Goal: Task Accomplishment & Management: Manage account settings

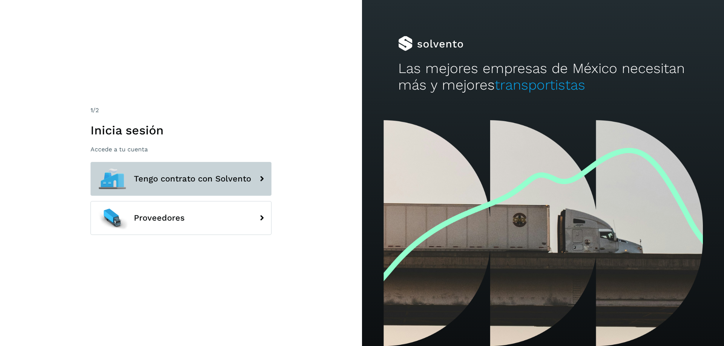
click at [229, 178] on span "Tengo contrato con Solvento" at bounding box center [192, 178] width 117 height 9
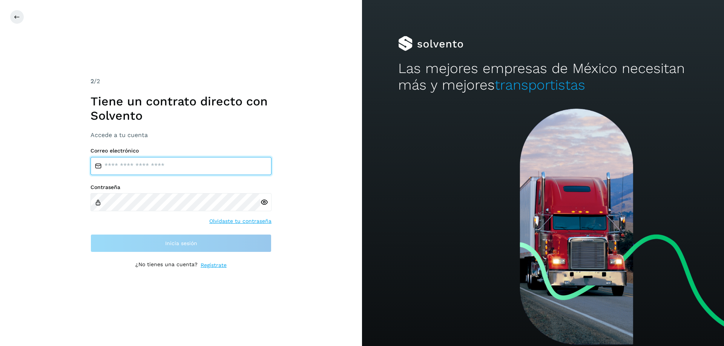
type input "**********"
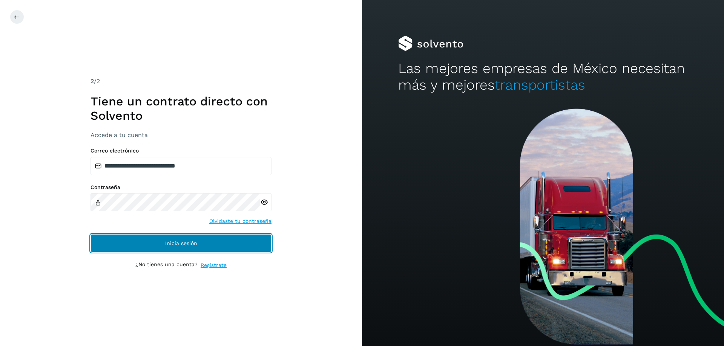
click at [155, 245] on button "Inicia sesión" at bounding box center [180, 243] width 181 height 18
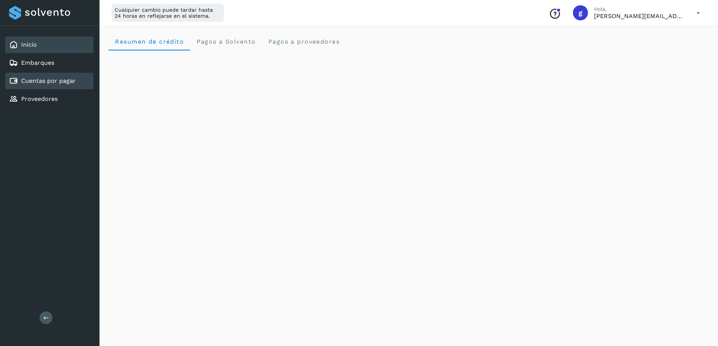
click at [50, 81] on link "Cuentas por pagar" at bounding box center [48, 80] width 55 height 7
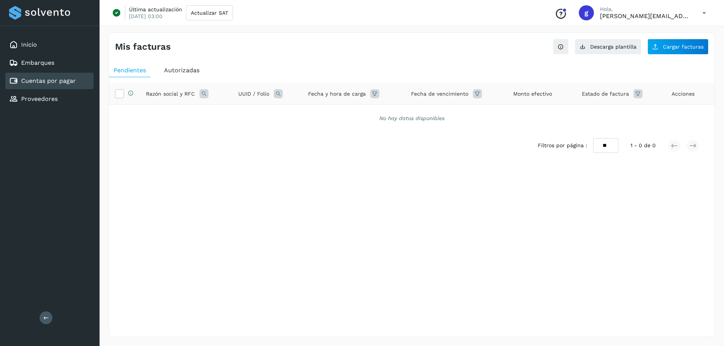
click at [178, 67] on span "Autorizadas" at bounding box center [181, 70] width 35 height 7
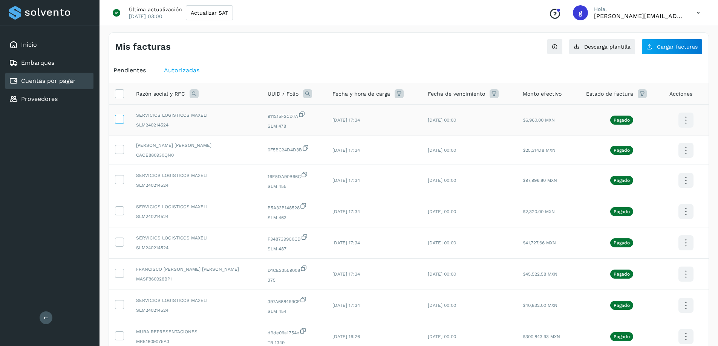
click at [121, 119] on icon at bounding box center [119, 119] width 8 height 8
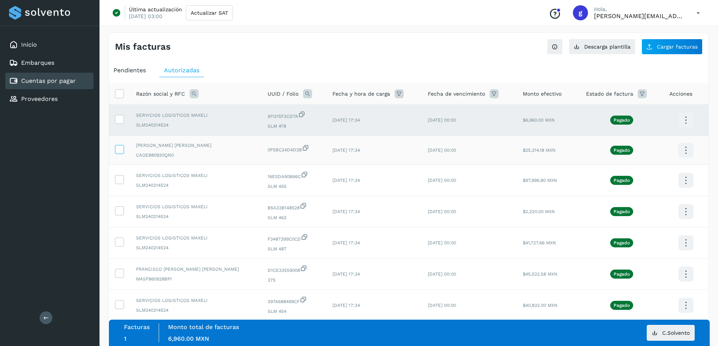
click at [120, 148] on icon at bounding box center [119, 149] width 8 height 8
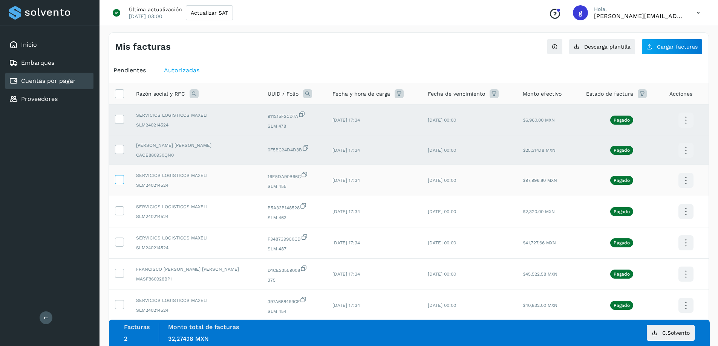
click at [121, 181] on icon at bounding box center [119, 179] width 8 height 8
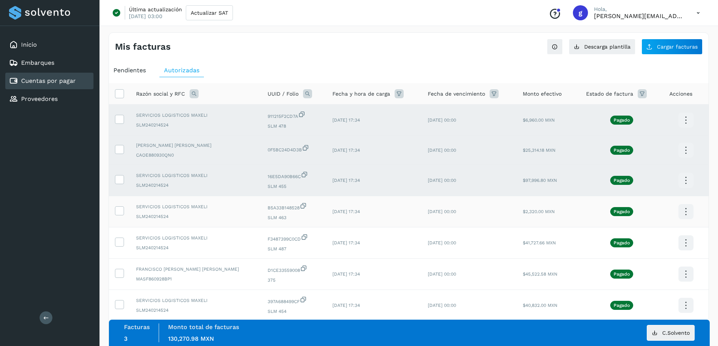
drag, startPoint x: 120, startPoint y: 212, endPoint x: 121, endPoint y: 222, distance: 9.8
click at [120, 212] on icon at bounding box center [119, 211] width 8 height 8
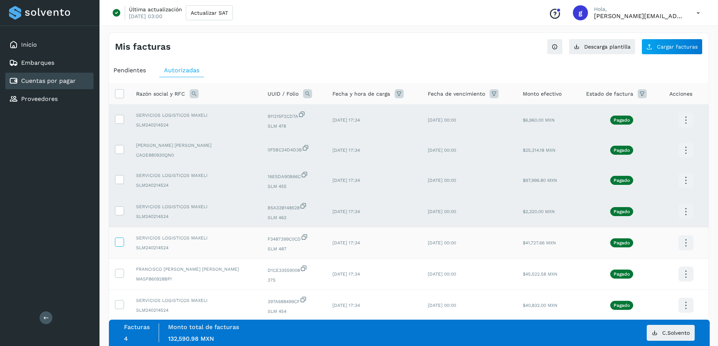
click at [122, 243] on icon at bounding box center [119, 242] width 8 height 8
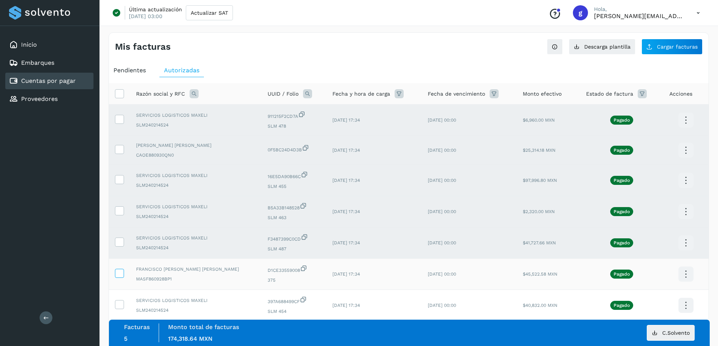
click at [121, 272] on icon at bounding box center [119, 273] width 8 height 8
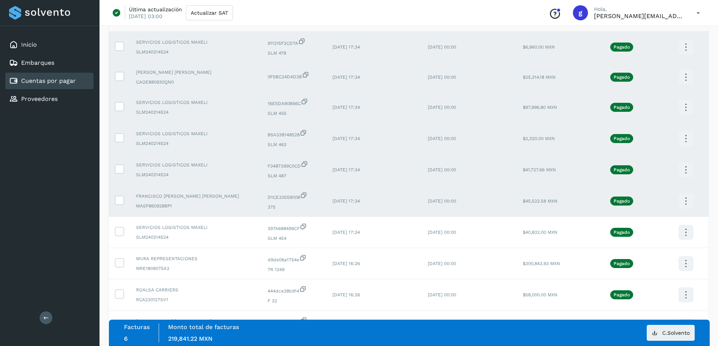
scroll to position [75, 0]
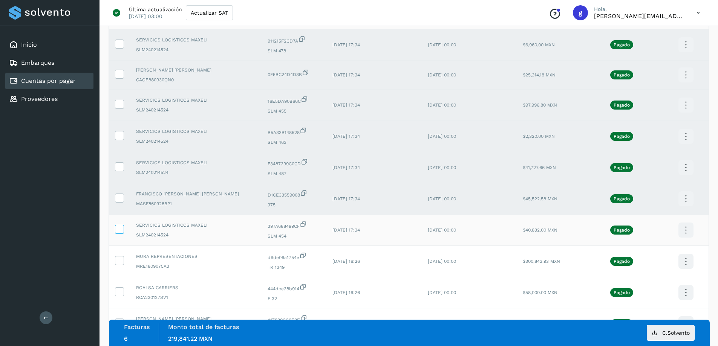
click at [121, 229] on icon at bounding box center [119, 229] width 8 height 8
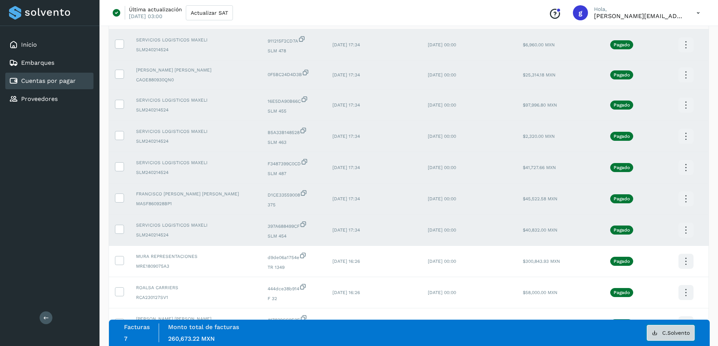
click at [680, 334] on span "C.Solvento" at bounding box center [676, 332] width 28 height 5
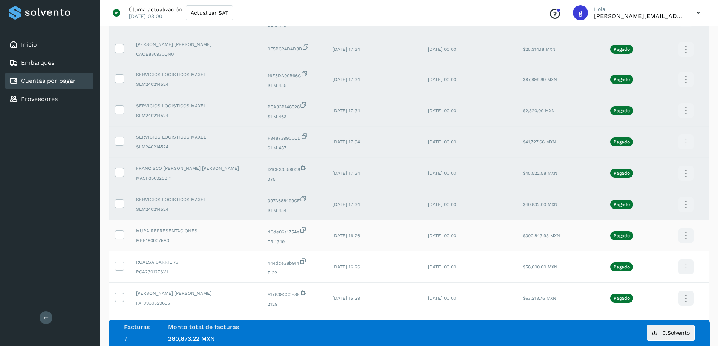
scroll to position [113, 0]
